Goal: Check status: Check status

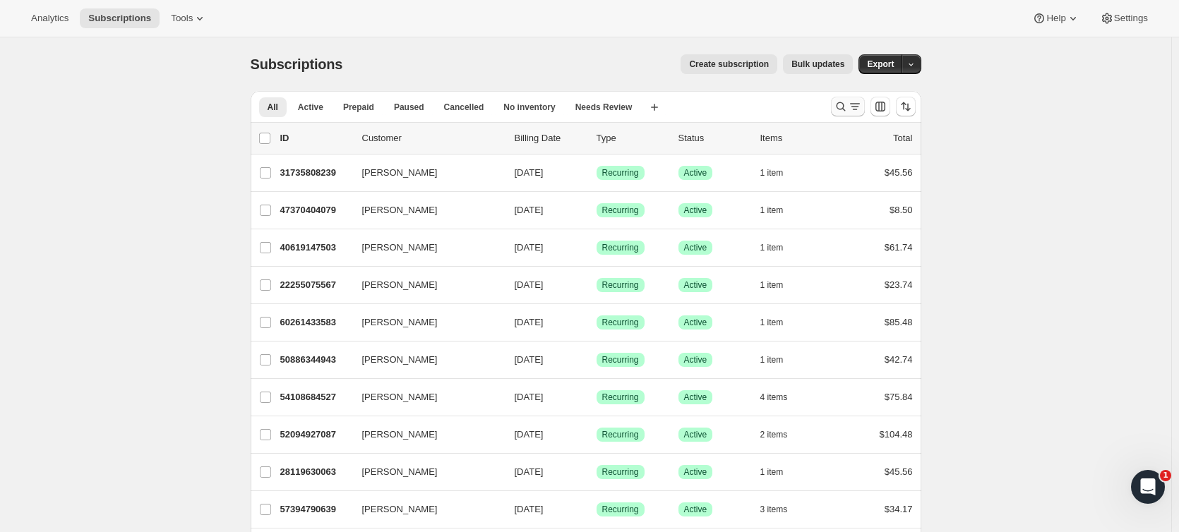
click at [853, 102] on icon "Search and filter results" at bounding box center [855, 107] width 14 height 14
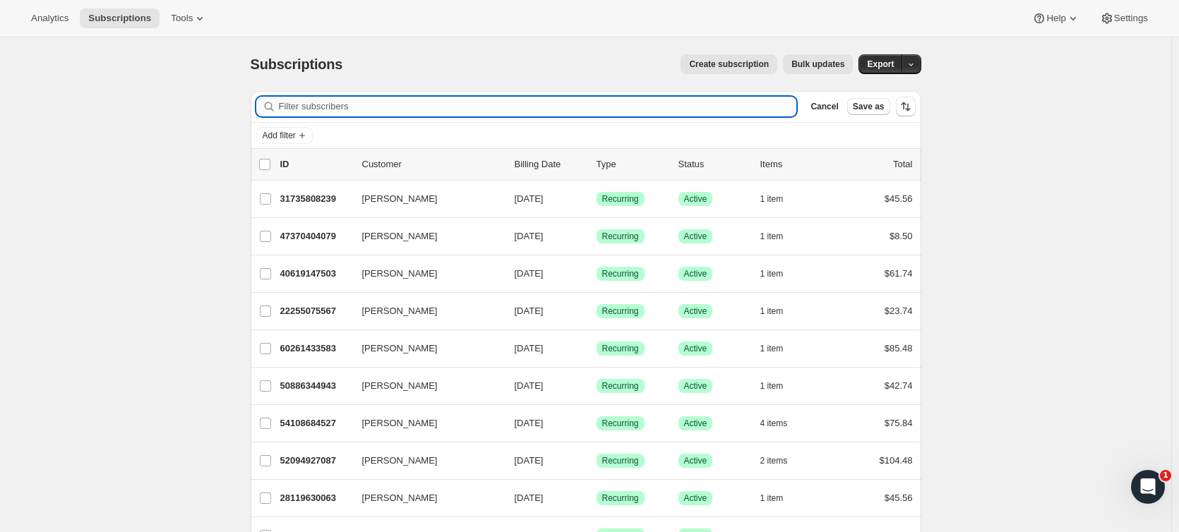
click at [610, 107] on input "Filter subscribers" at bounding box center [538, 107] width 518 height 20
paste input "[EMAIL_ADDRESS][DOMAIN_NAME]"
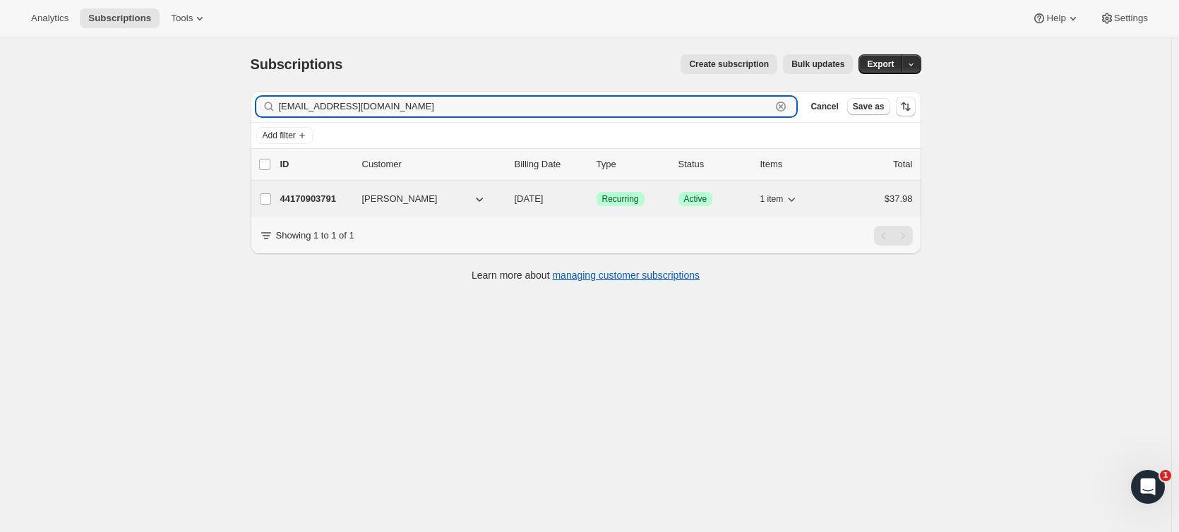
type input "[EMAIL_ADDRESS][DOMAIN_NAME]"
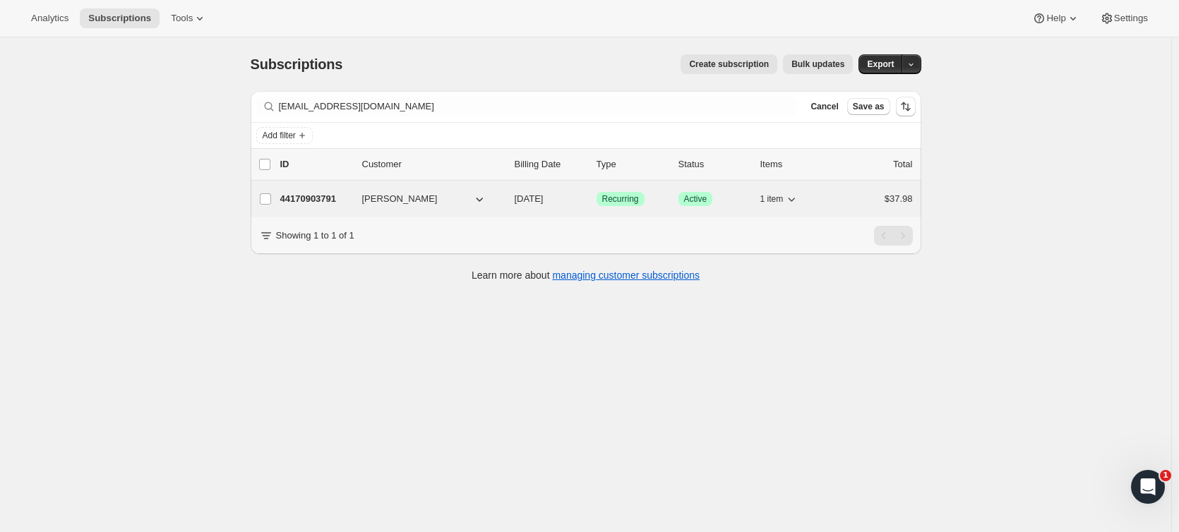
click at [316, 197] on p "44170903791" at bounding box center [315, 199] width 71 height 14
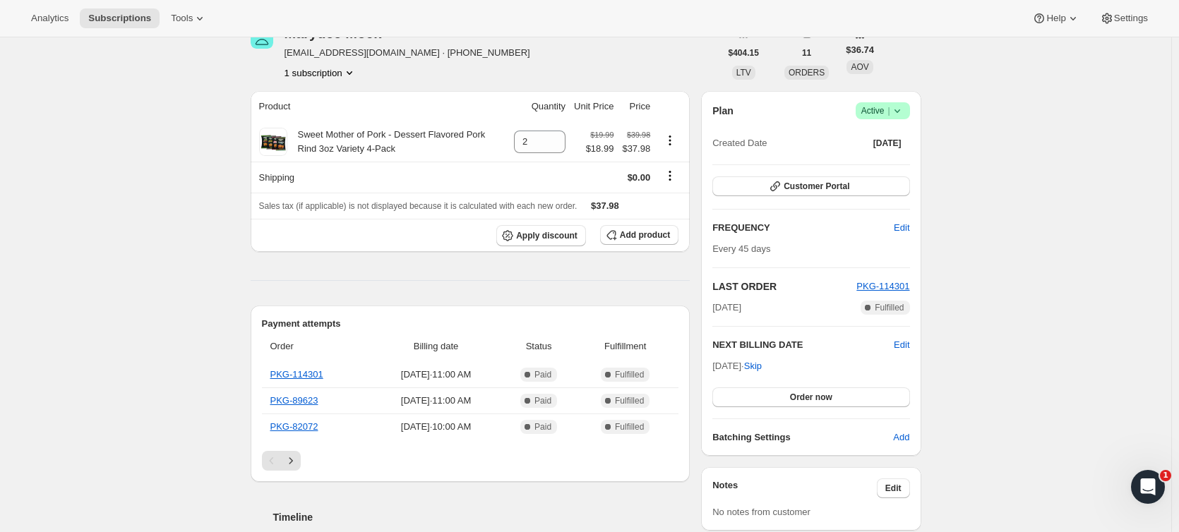
scroll to position [71, 0]
